Goal: Task Accomplishment & Management: Manage account settings

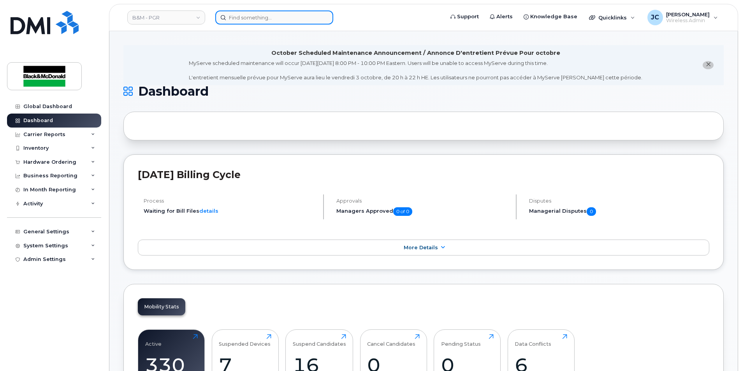
click at [262, 22] on input at bounding box center [274, 18] width 118 height 14
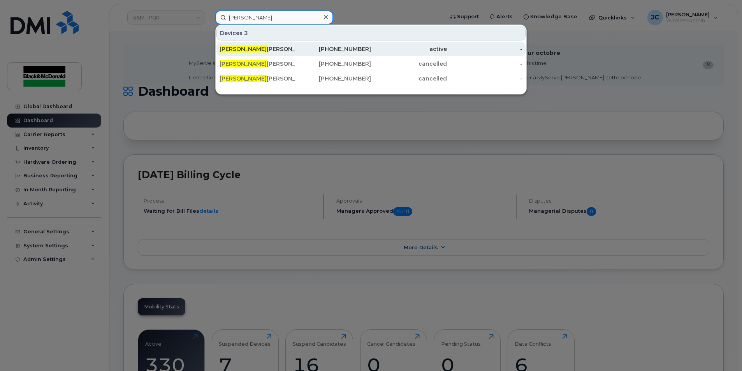
type input "[PERSON_NAME]"
click at [253, 51] on div "[PERSON_NAME]" at bounding box center [258, 49] width 76 height 8
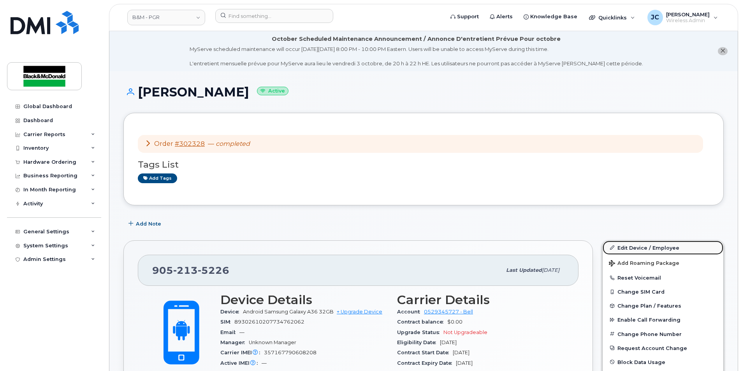
click at [627, 249] on link "Edit Device / Employee" at bounding box center [663, 248] width 121 height 14
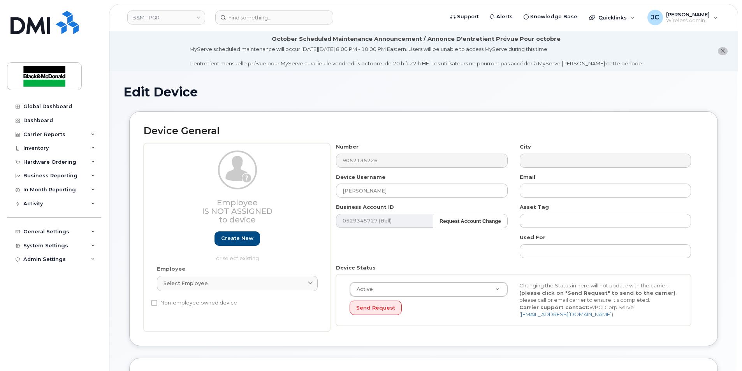
select select "91357"
drag, startPoint x: 373, startPoint y: 192, endPoint x: 211, endPoint y: 188, distance: 162.0
click at [216, 192] on div "Employee Is not assigned to device Create new or select existing Employee Selec…" at bounding box center [424, 237] width 560 height 189
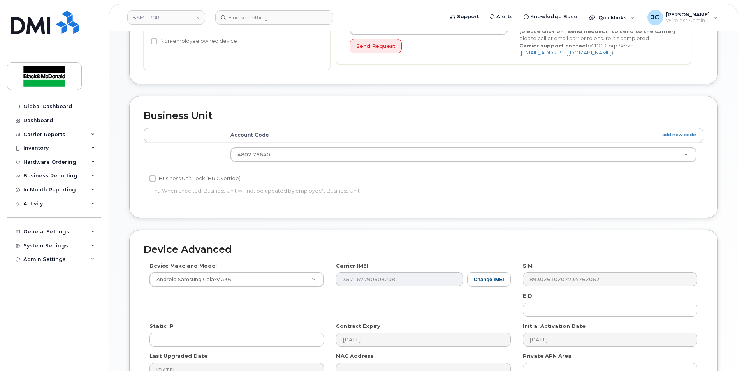
scroll to position [353, 0]
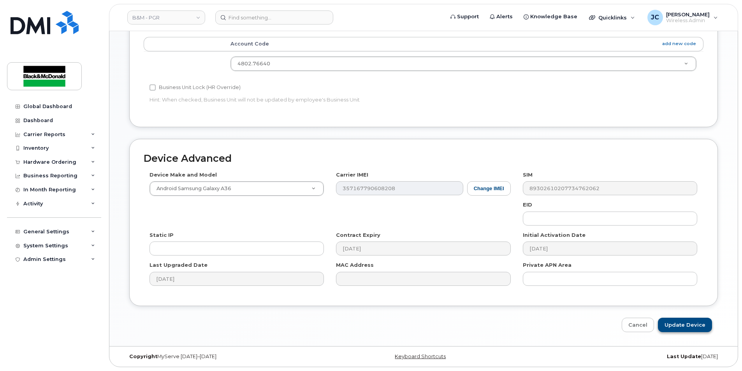
type input "Spare to Use"
click at [683, 327] on input "Update Device" at bounding box center [685, 325] width 54 height 14
type input "Saving..."
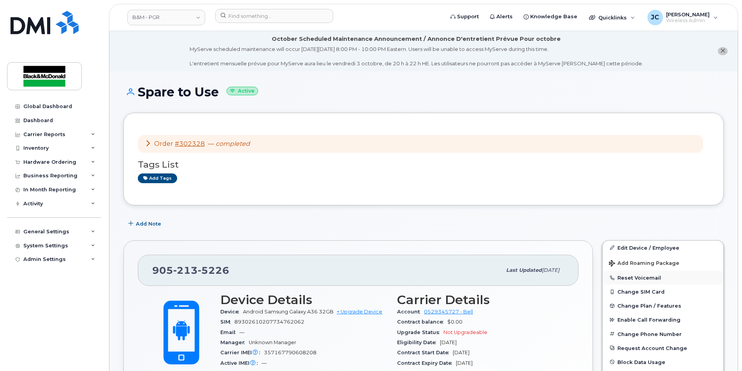
click at [641, 276] on button "Reset Voicemail" at bounding box center [663, 278] width 121 height 14
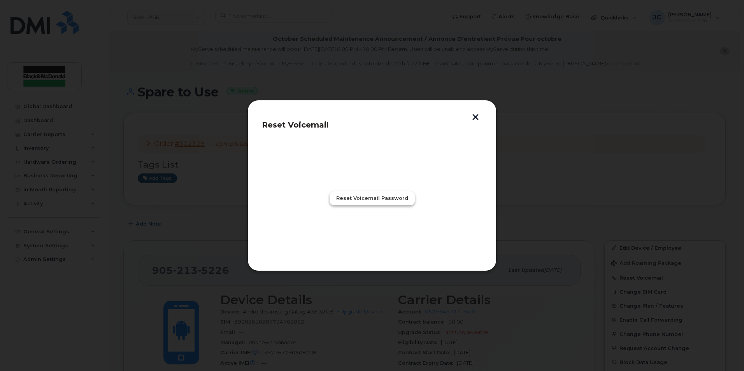
click at [366, 195] on span "Reset Voicemail Password" at bounding box center [372, 198] width 72 height 7
click at [374, 234] on span "Close" at bounding box center [372, 232] width 16 height 7
